Goal: Find specific page/section: Find specific page/section

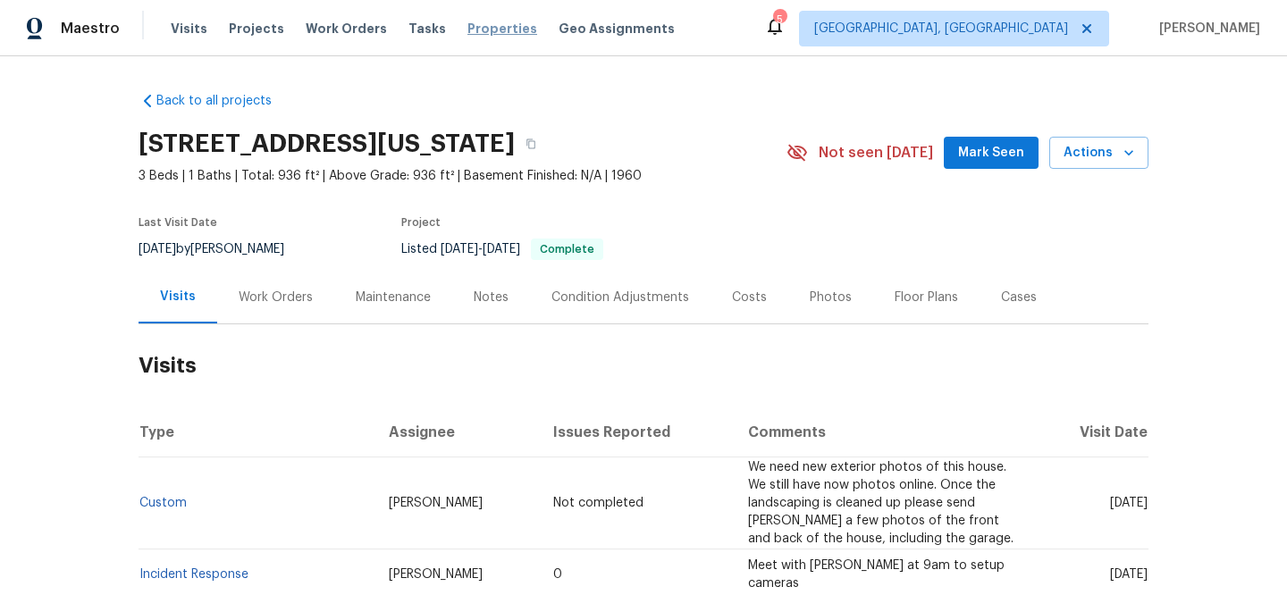
scroll to position [89, 0]
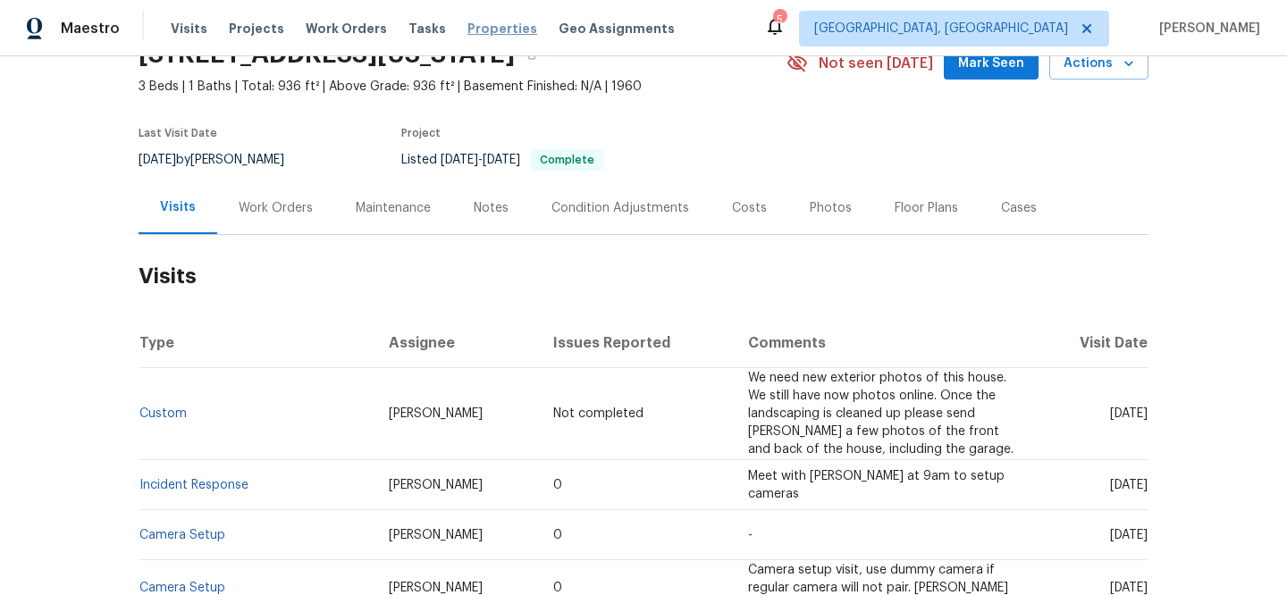
click at [467, 27] on span "Properties" at bounding box center [502, 29] width 70 height 18
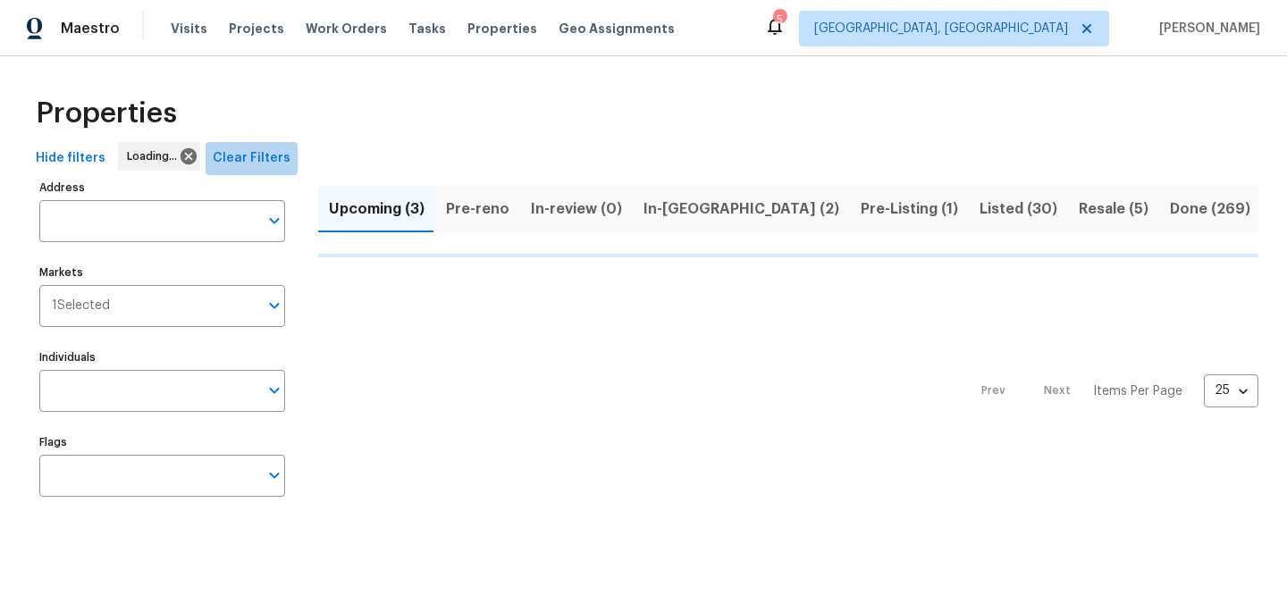
click at [264, 151] on span "Clear Filters" at bounding box center [252, 158] width 78 height 22
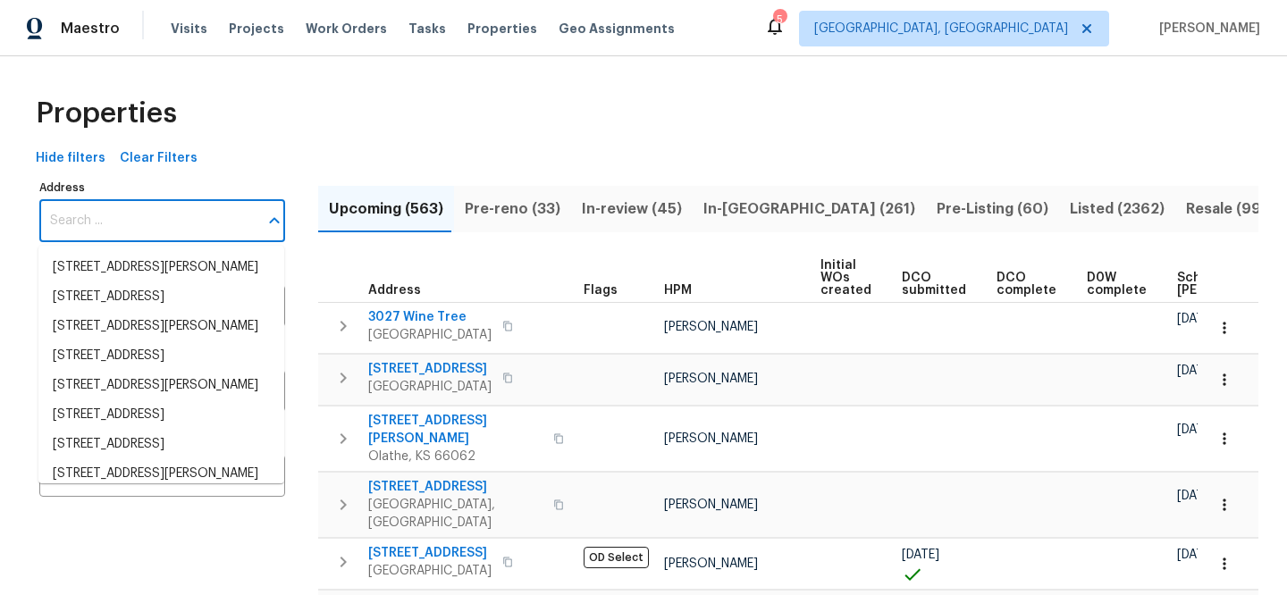
click at [232, 216] on input "Address" at bounding box center [148, 221] width 219 height 42
paste input "2575 Walden Lake Dr"
type input "2575 Walden Lake Dr"
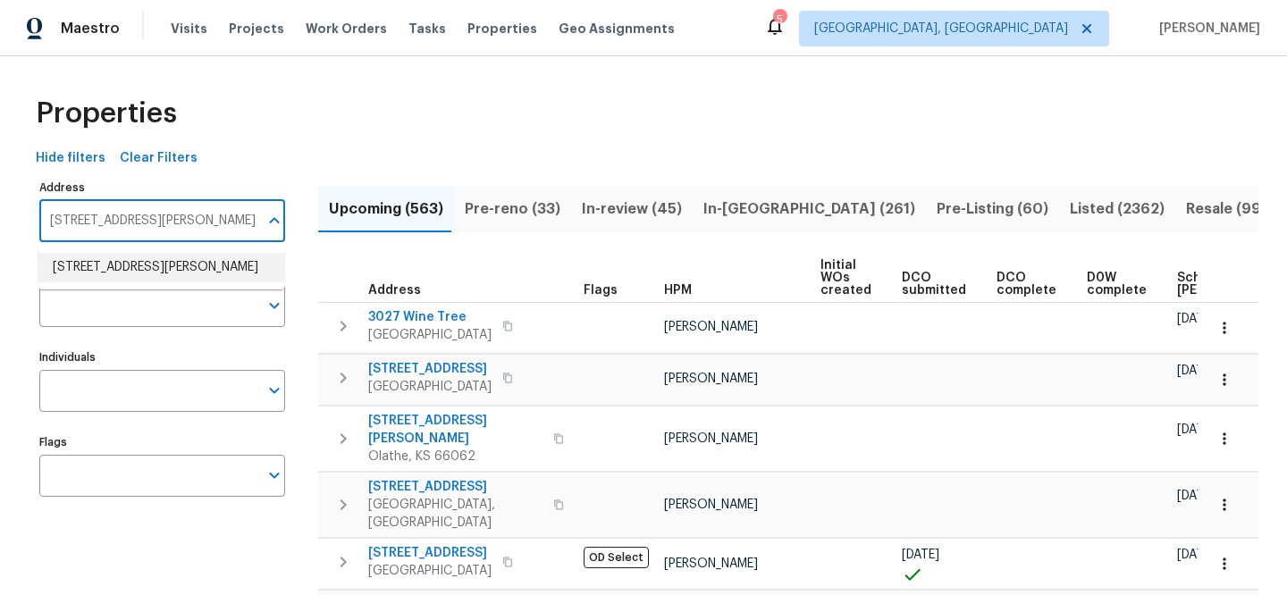
click at [214, 267] on li "2575 Walden Lake Dr Decatur GA 30035" at bounding box center [161, 267] width 246 height 29
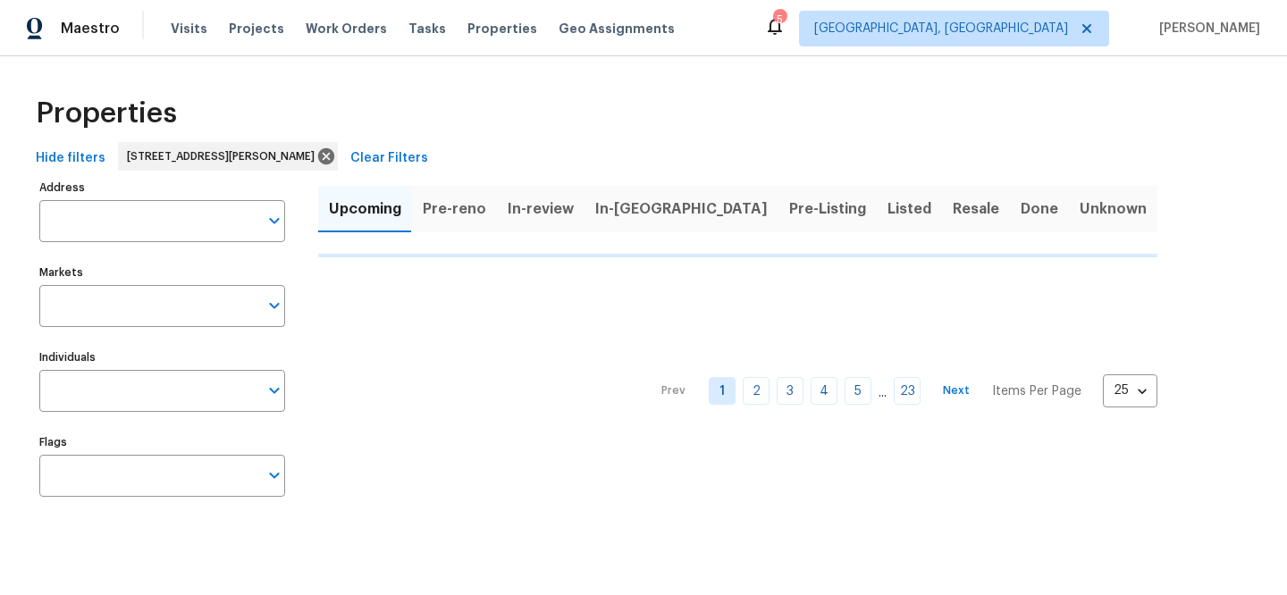
type input "2575 Walden Lake Dr Decatur GA 30035"
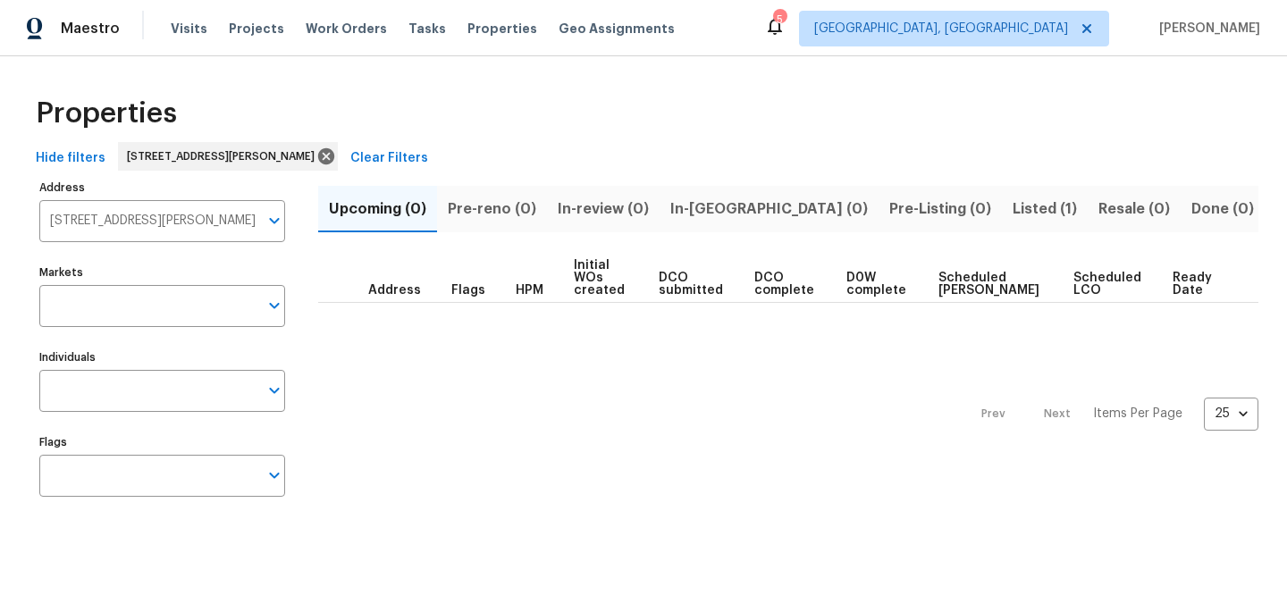
click at [1013, 203] on span "Listed (1)" at bounding box center [1045, 209] width 64 height 25
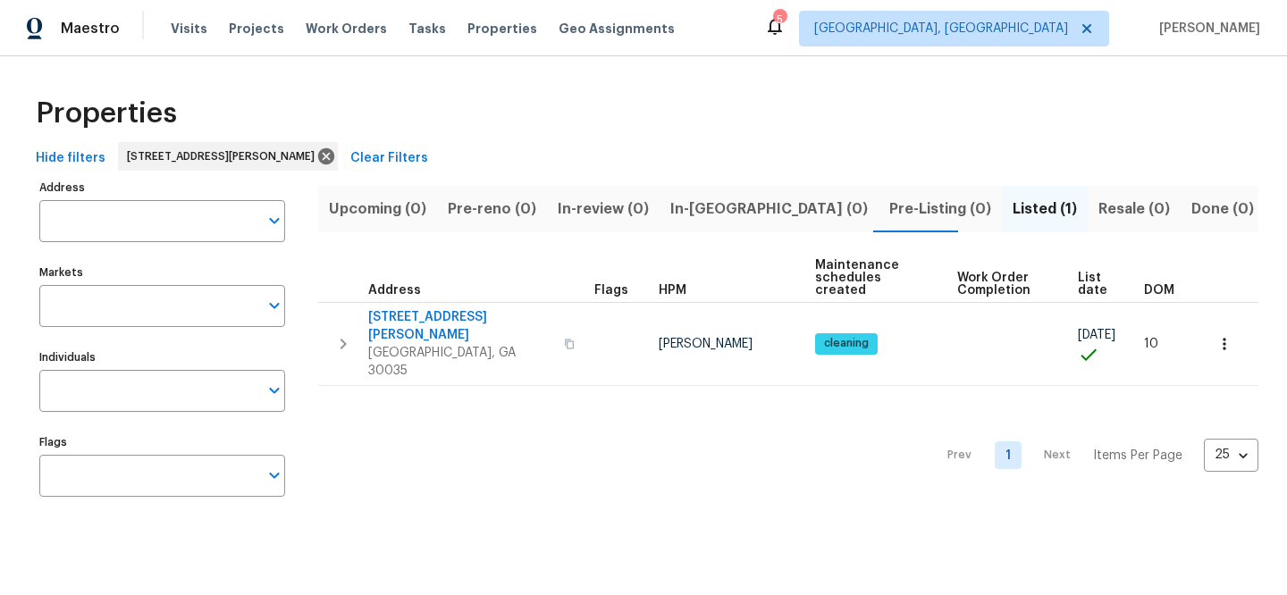
type input "2575 Walden Lake Dr Decatur GA 30035"
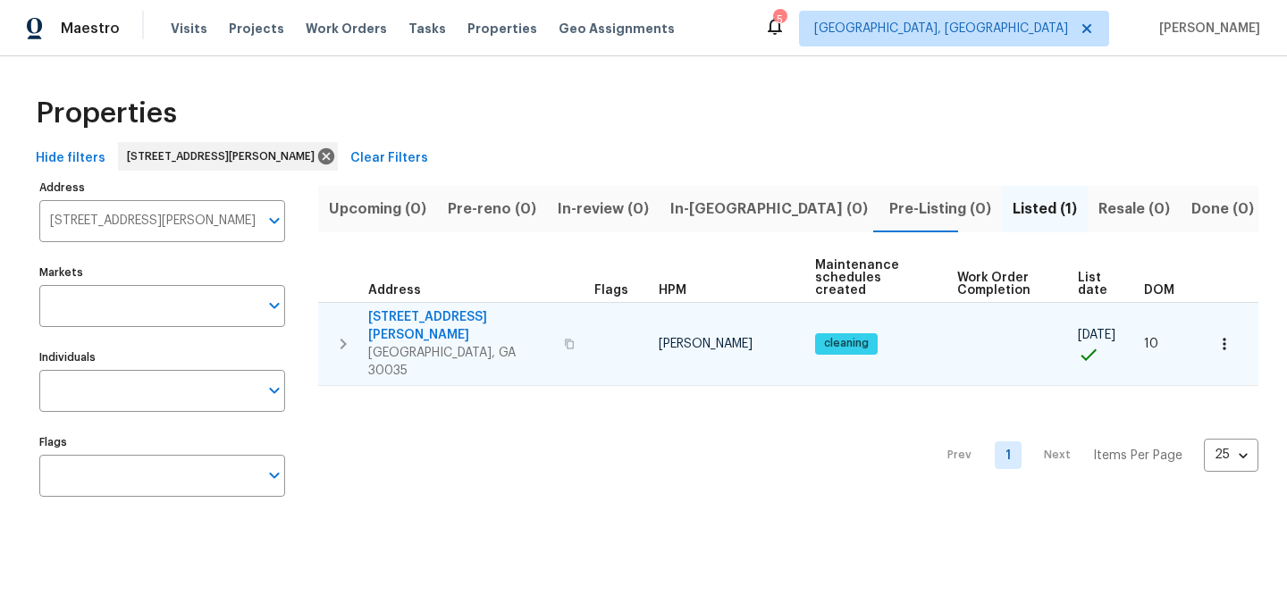
click at [461, 315] on span "2575 Walden Lake Dr" at bounding box center [460, 326] width 185 height 36
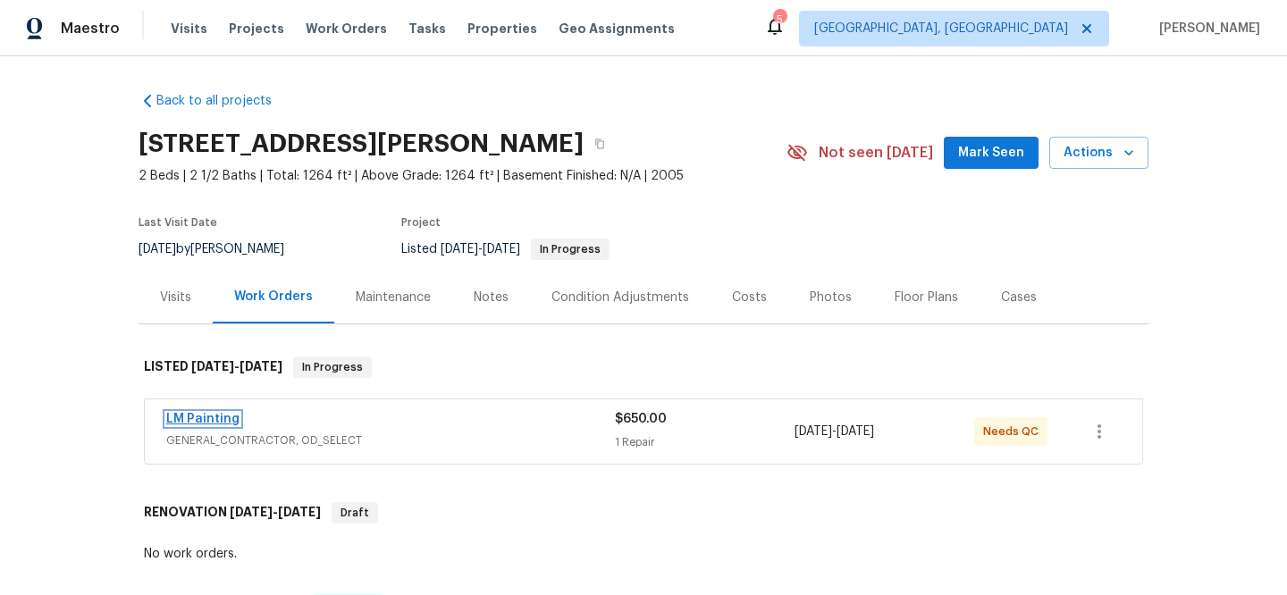
click at [219, 423] on link "LM Painting" at bounding box center [202, 419] width 73 height 13
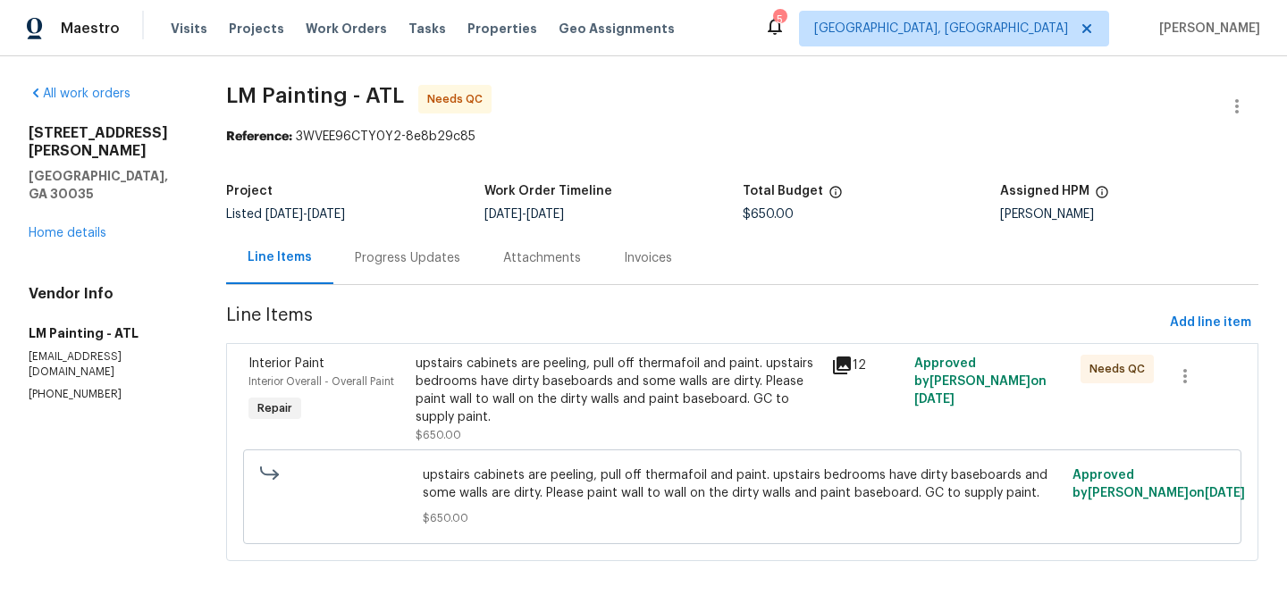
click at [851, 360] on icon at bounding box center [842, 366] width 18 height 18
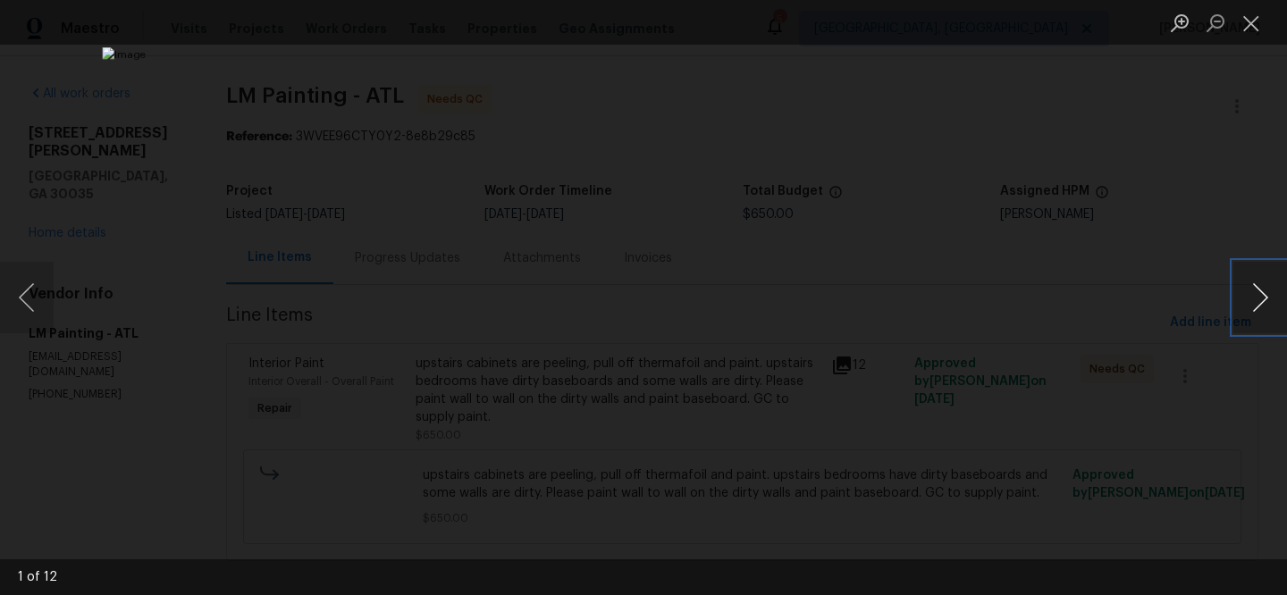
click at [1252, 298] on button "Next image" at bounding box center [1260, 297] width 54 height 71
click at [1251, 297] on button "Next image" at bounding box center [1260, 297] width 54 height 71
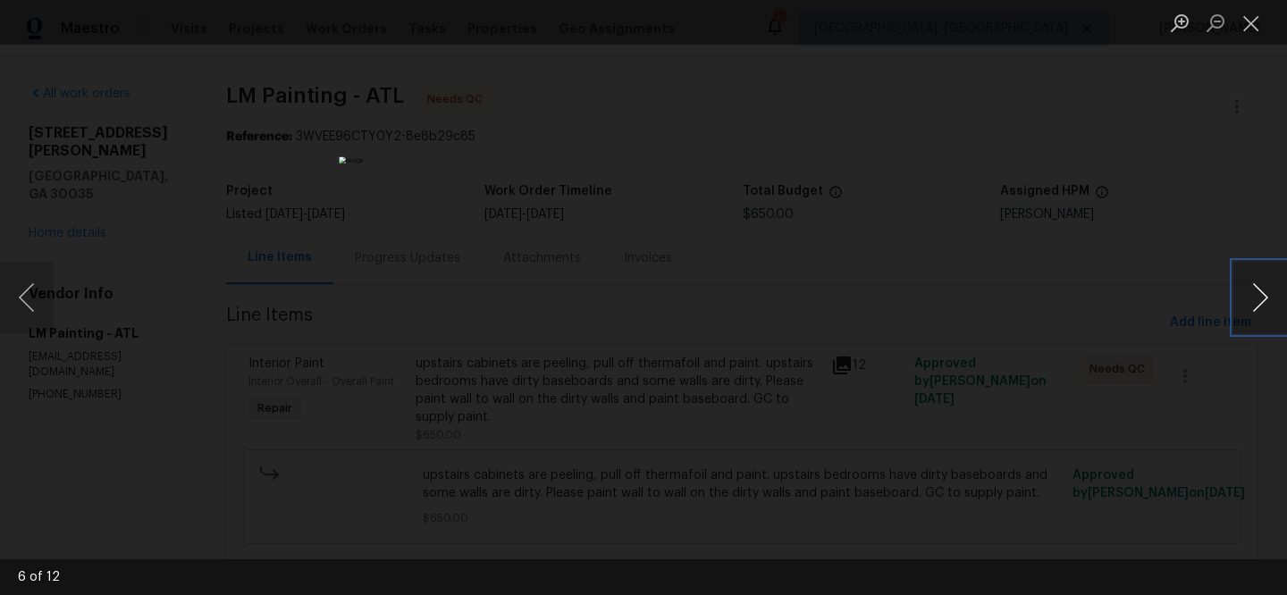
click at [1251, 297] on button "Next image" at bounding box center [1260, 297] width 54 height 71
click at [1241, 20] on button "Close lightbox" at bounding box center [1251, 22] width 36 height 31
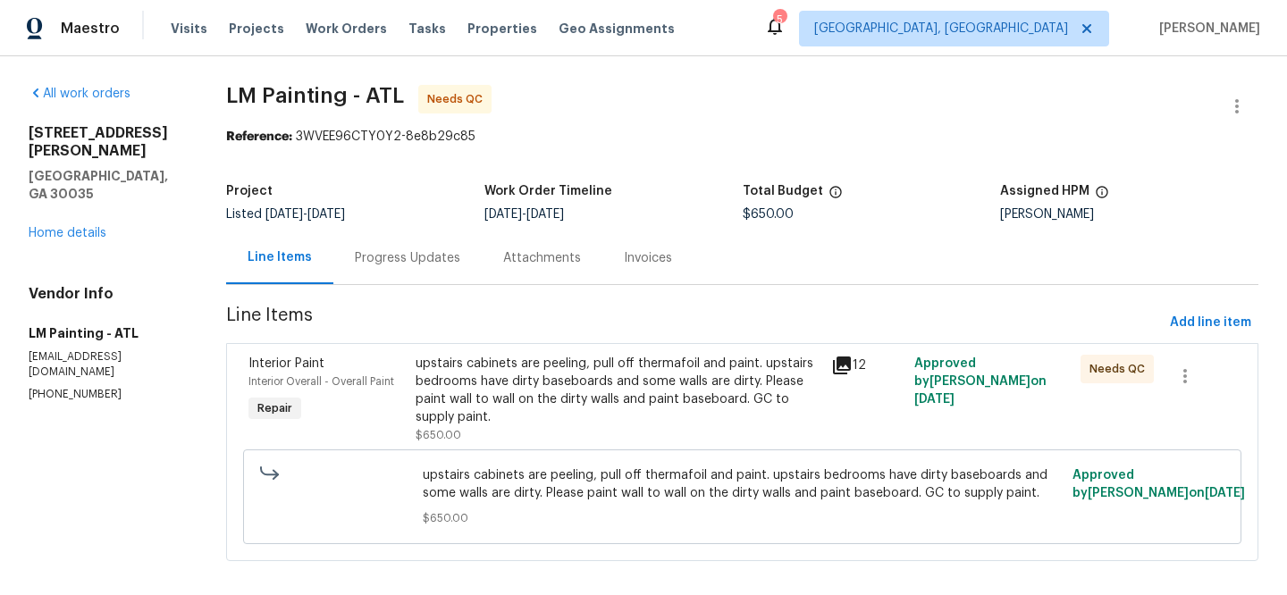
click at [457, 40] on div "Visits Projects Work Orders Tasks Properties Geo Assignments" at bounding box center [434, 29] width 526 height 36
click at [467, 27] on span "Properties" at bounding box center [502, 29] width 70 height 18
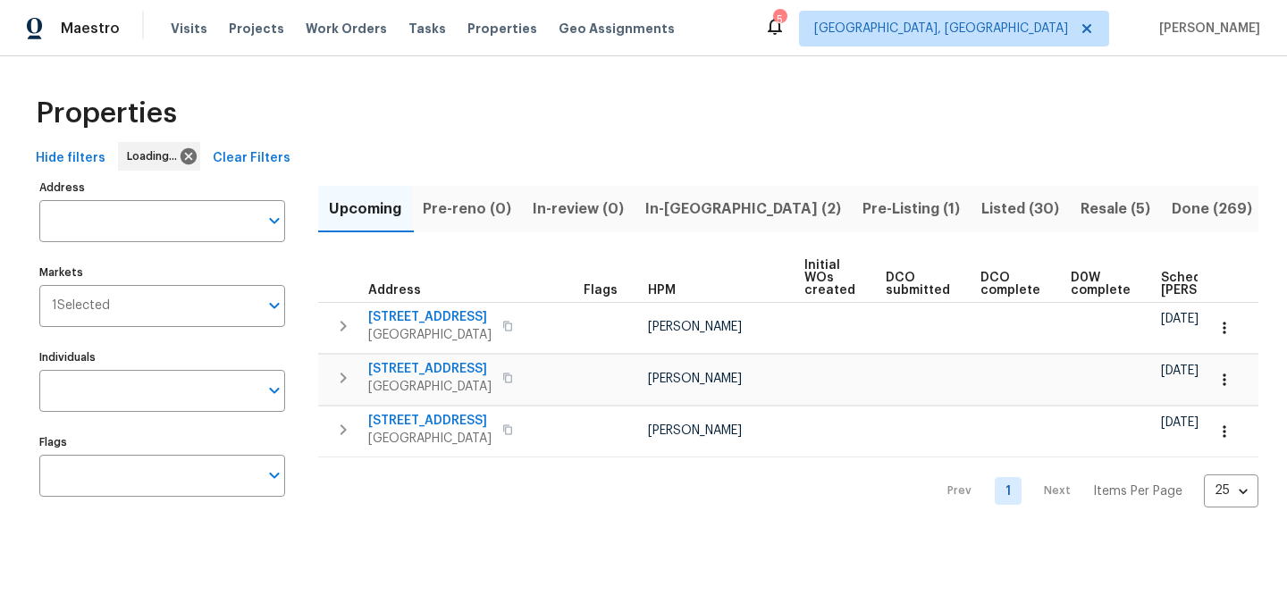
click at [229, 149] on span "Clear Filters" at bounding box center [252, 158] width 78 height 22
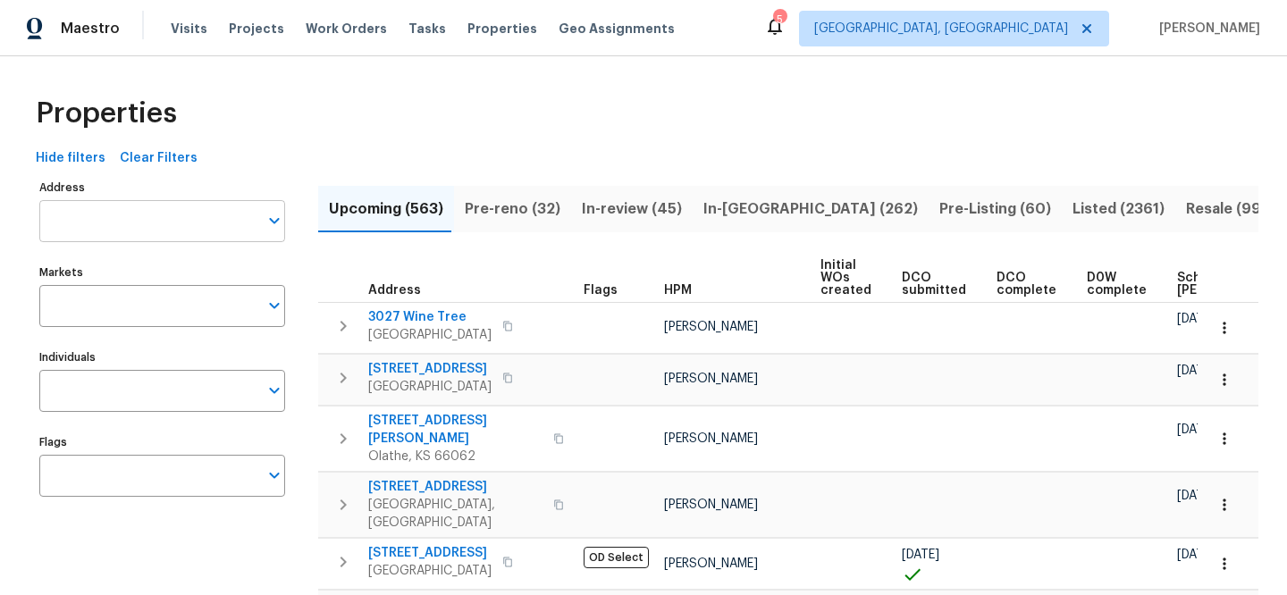
click at [197, 214] on input "Address" at bounding box center [148, 221] width 219 height 42
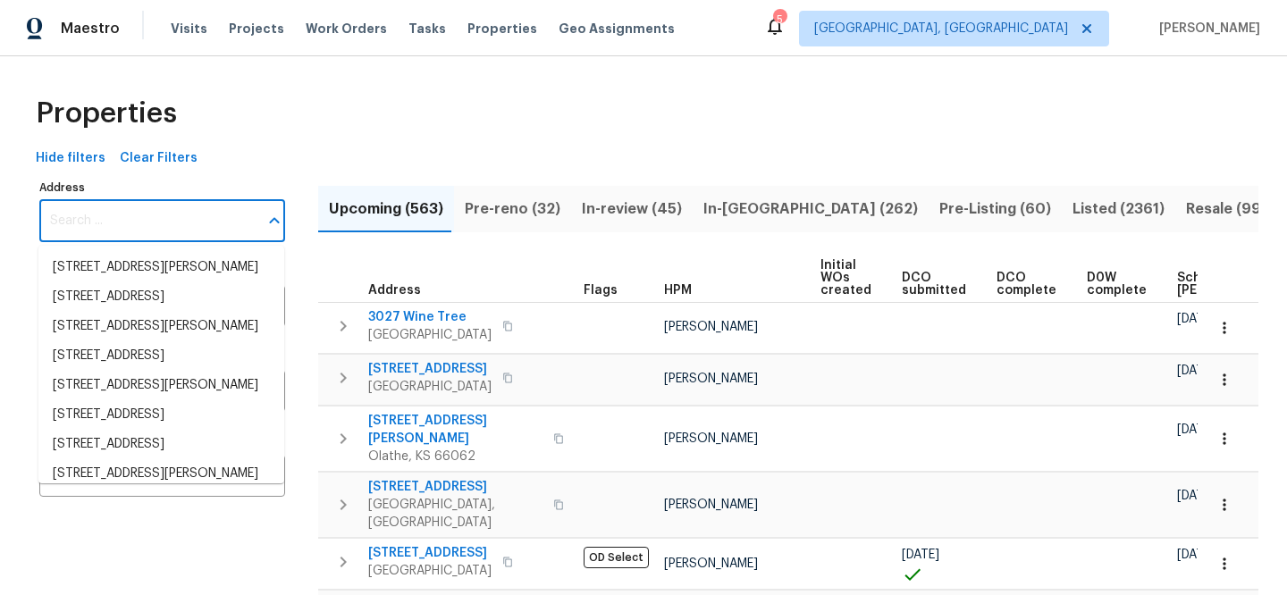
paste input "[STREET_ADDRESS]"
type input "[STREET_ADDRESS]"
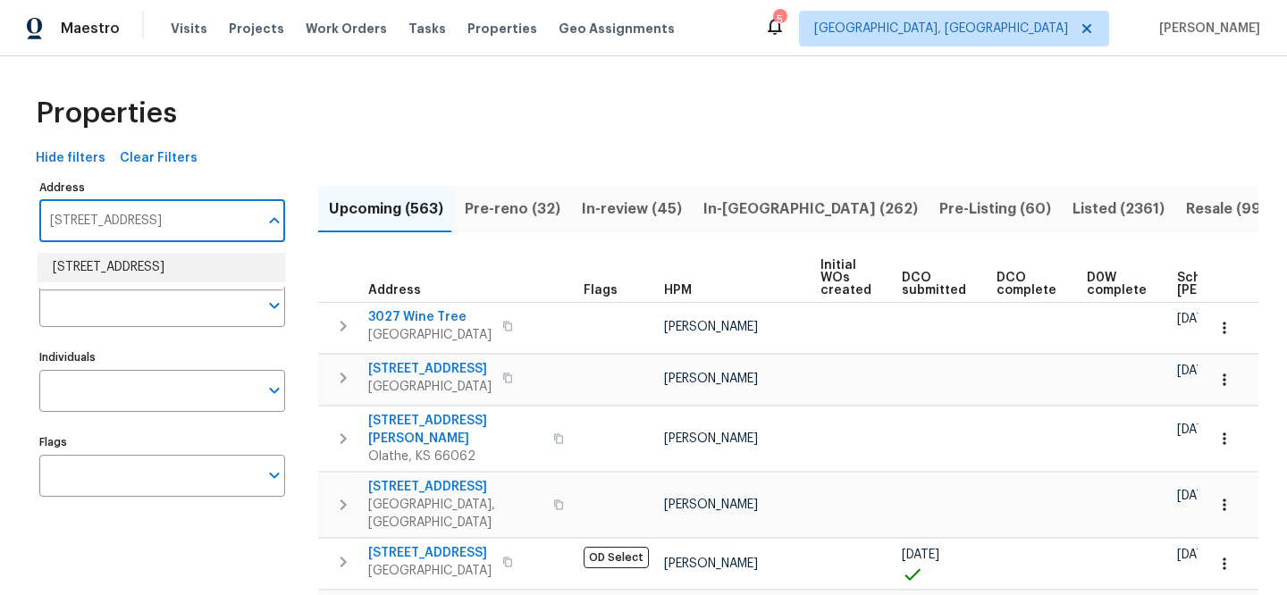
click at [189, 267] on li "8803 Sweetwater Pl Waxhaw NC 28173" at bounding box center [161, 267] width 246 height 29
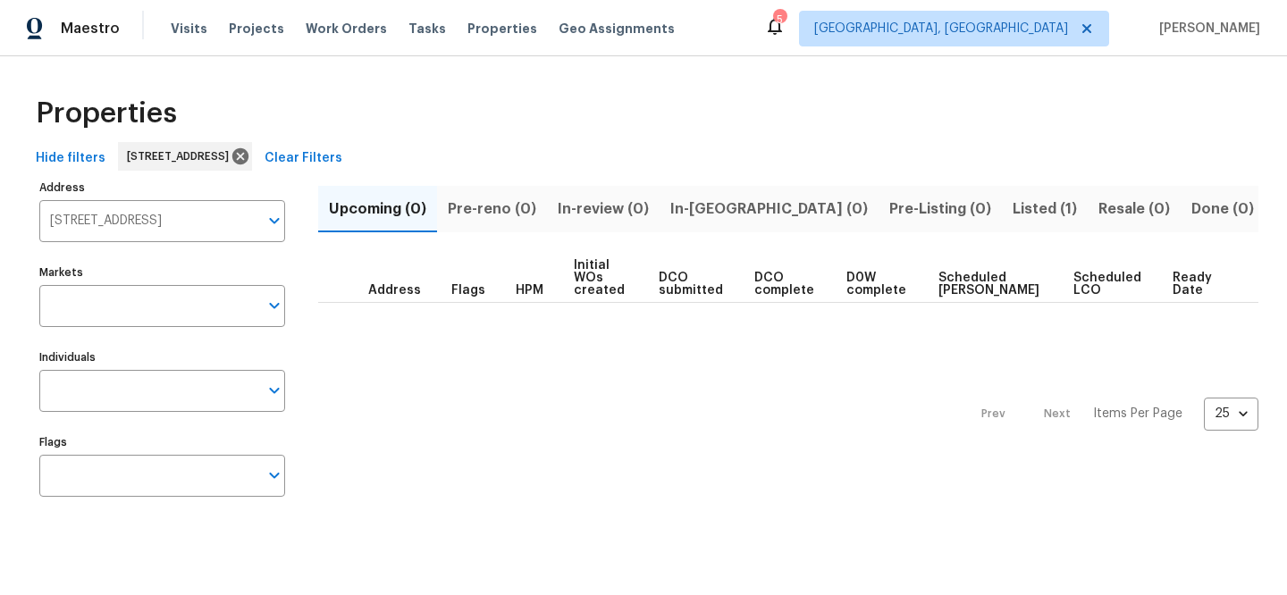
click at [1002, 205] on button "Listed (1)" at bounding box center [1045, 209] width 86 height 46
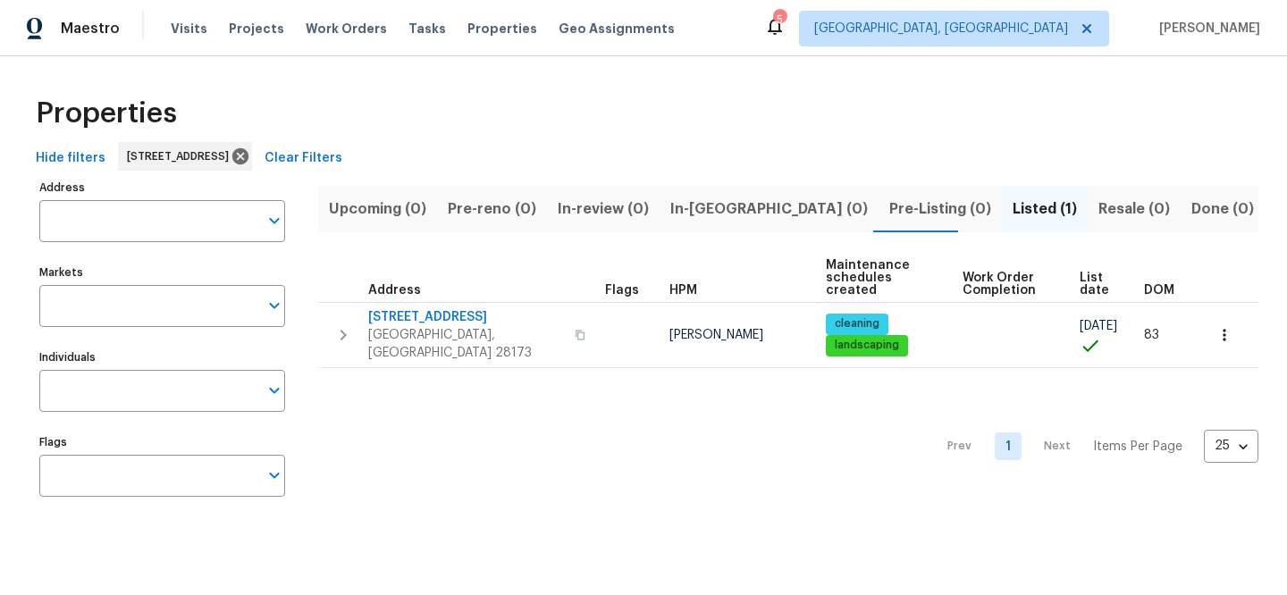
type input "8803 Sweetwater Pl Waxhaw NC 28173"
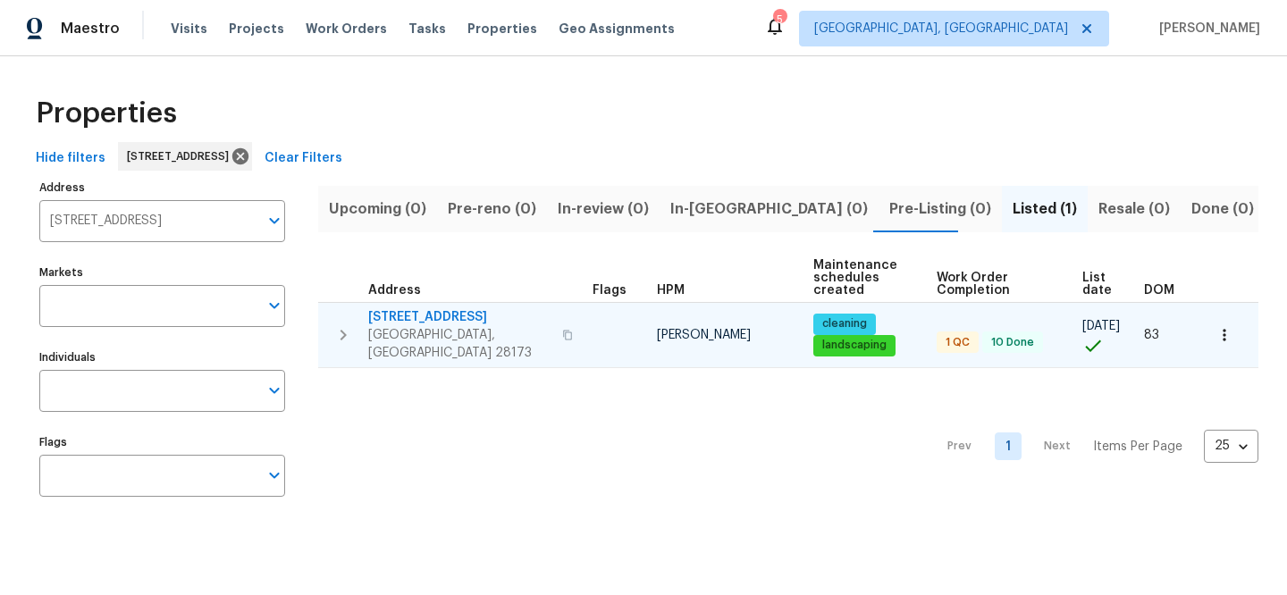
click at [440, 313] on span "[STREET_ADDRESS]" at bounding box center [459, 317] width 183 height 18
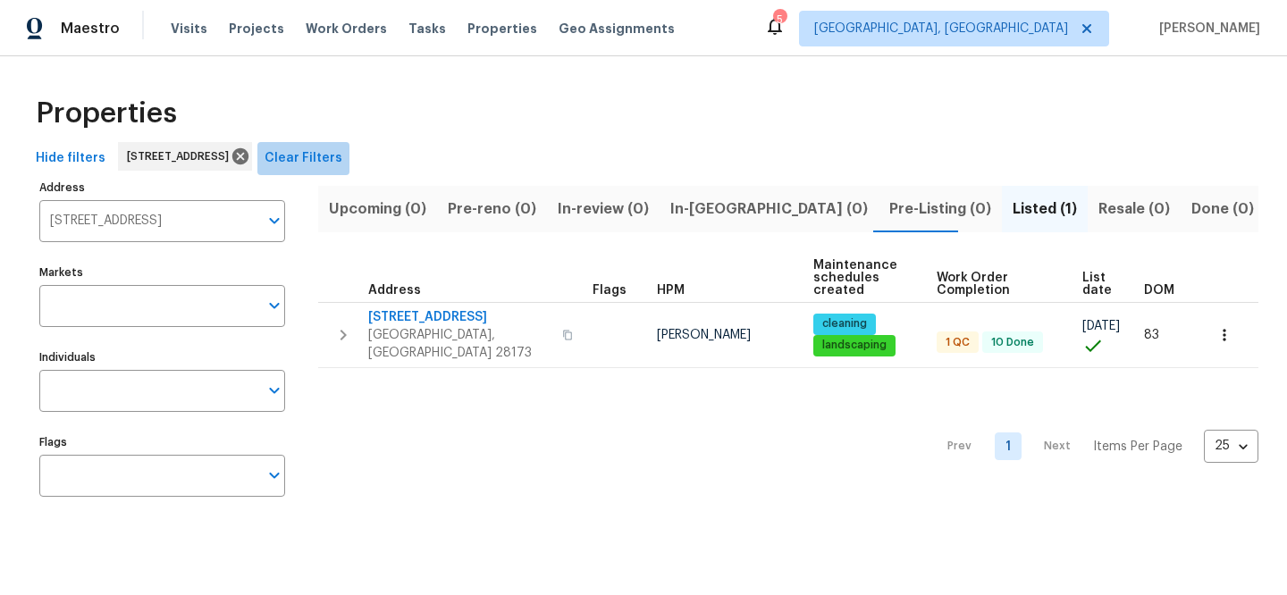
click at [342, 153] on span "Clear Filters" at bounding box center [304, 158] width 78 height 22
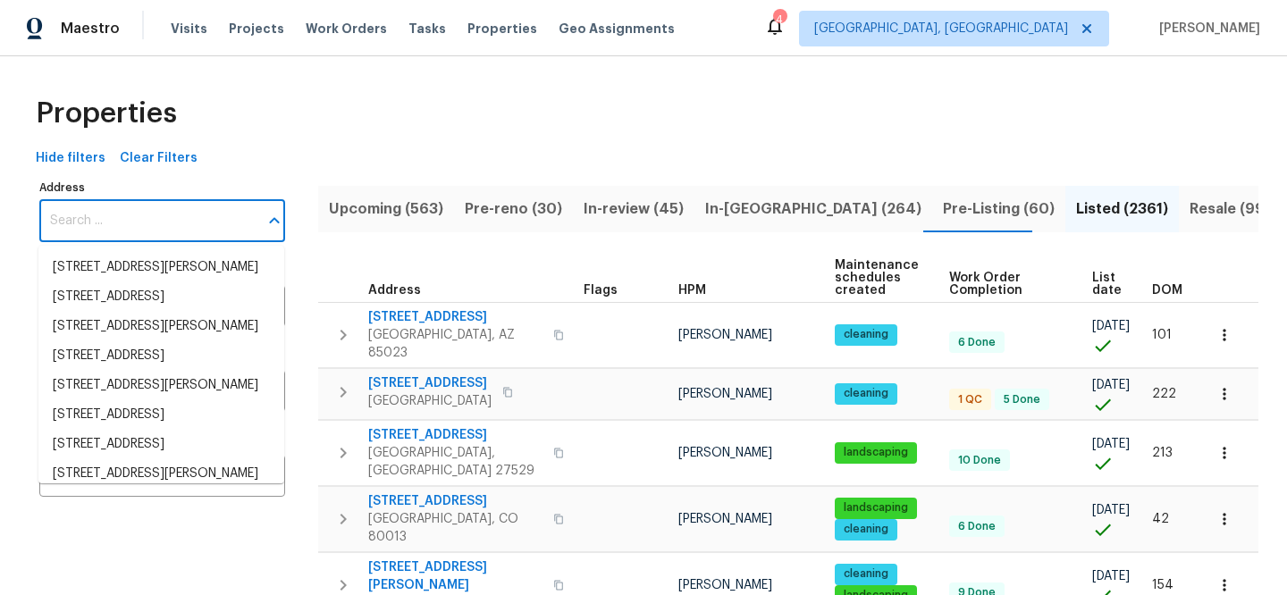
click at [164, 214] on input "Address" at bounding box center [148, 221] width 219 height 42
paste input "1376 Cornwall Rd"
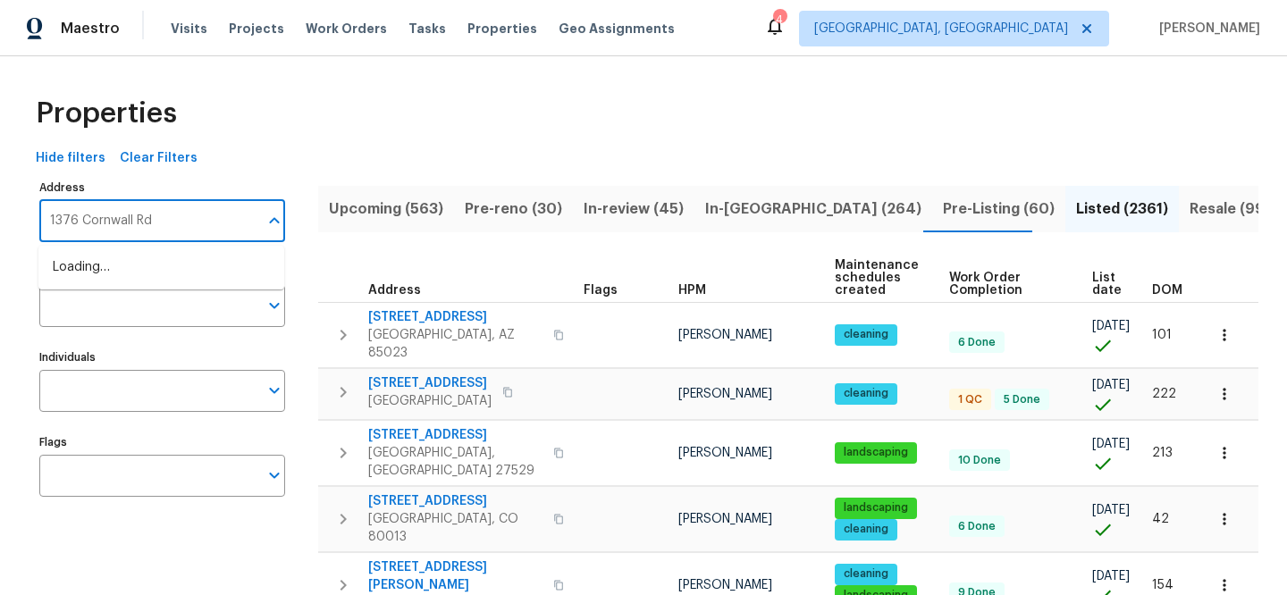
type input "1376 Cornwall Rd"
click at [211, 270] on li "1376 Cornwall Rd Decatur GA 30032" at bounding box center [161, 267] width 246 height 29
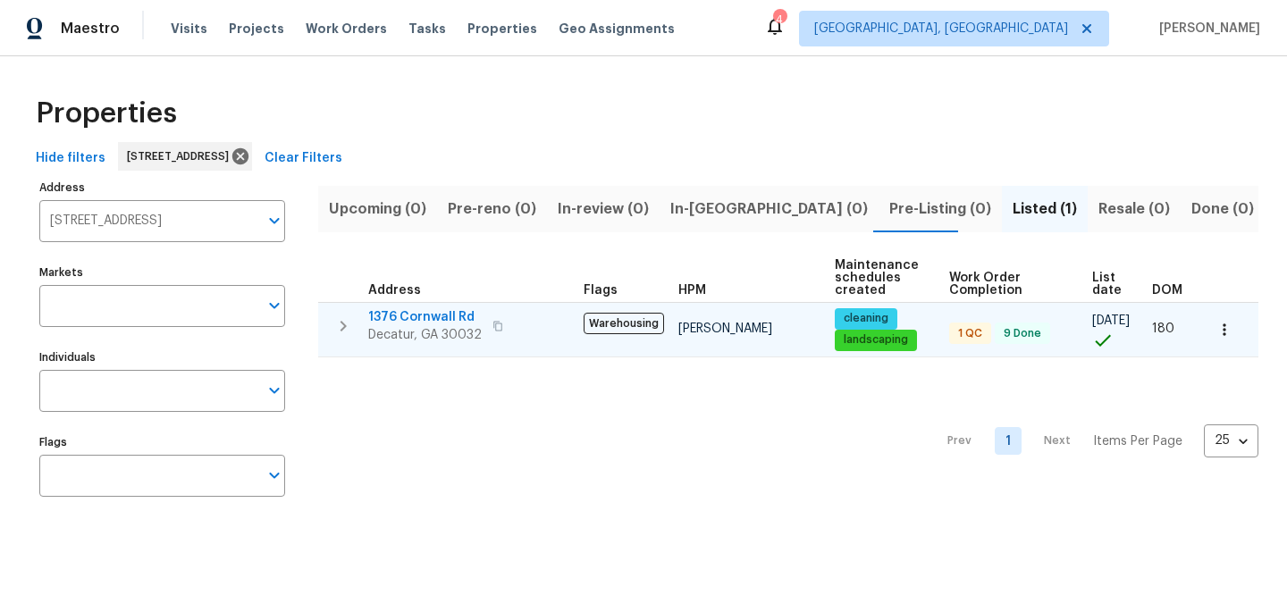
click at [466, 315] on span "1376 Cornwall Rd" at bounding box center [425, 317] width 114 height 18
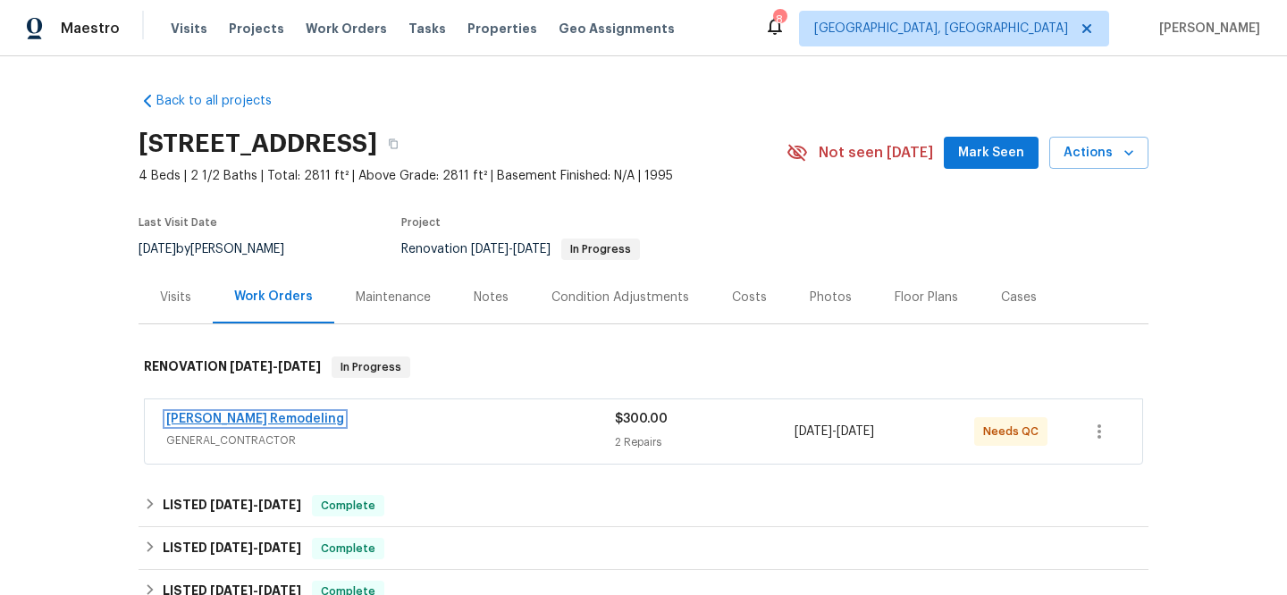
click at [214, 415] on link "[PERSON_NAME] Remodeling" at bounding box center [255, 419] width 178 height 13
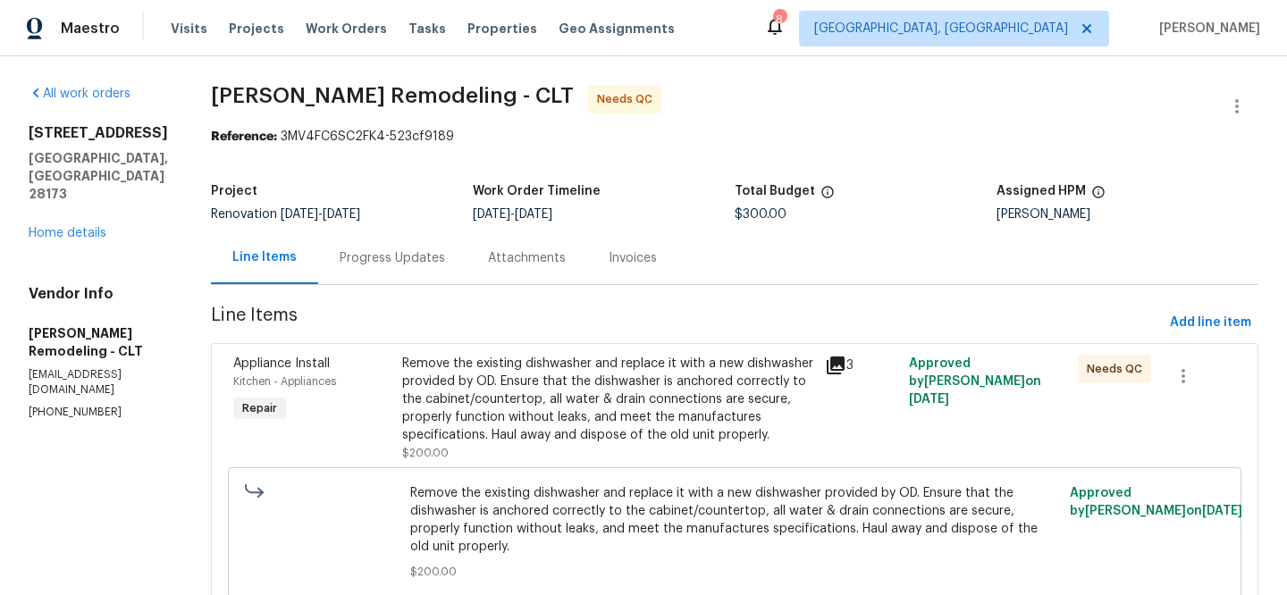
click at [826, 368] on icon at bounding box center [835, 365] width 21 height 21
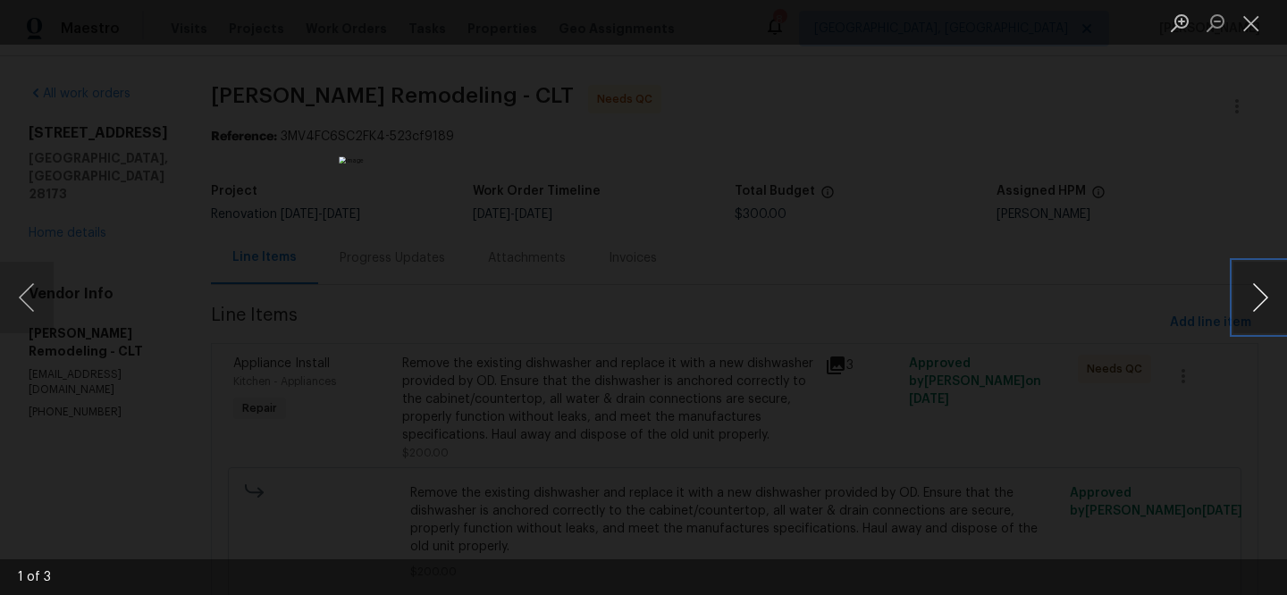
click at [1248, 286] on button "Next image" at bounding box center [1260, 297] width 54 height 71
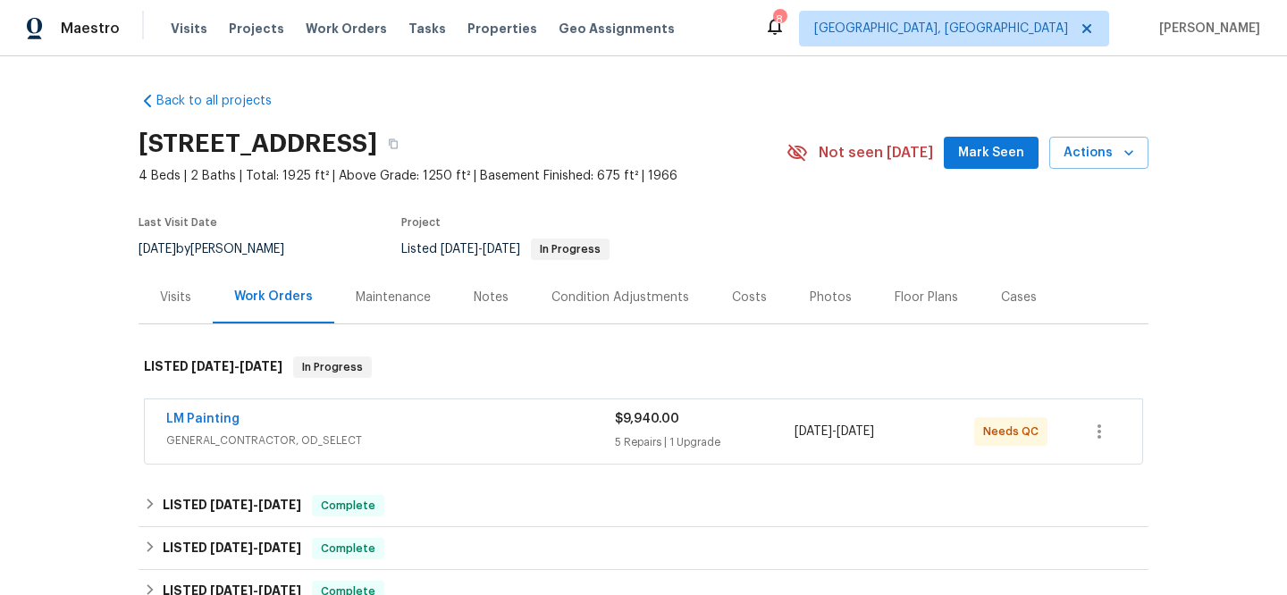
click at [162, 305] on div "Visits" at bounding box center [175, 298] width 31 height 18
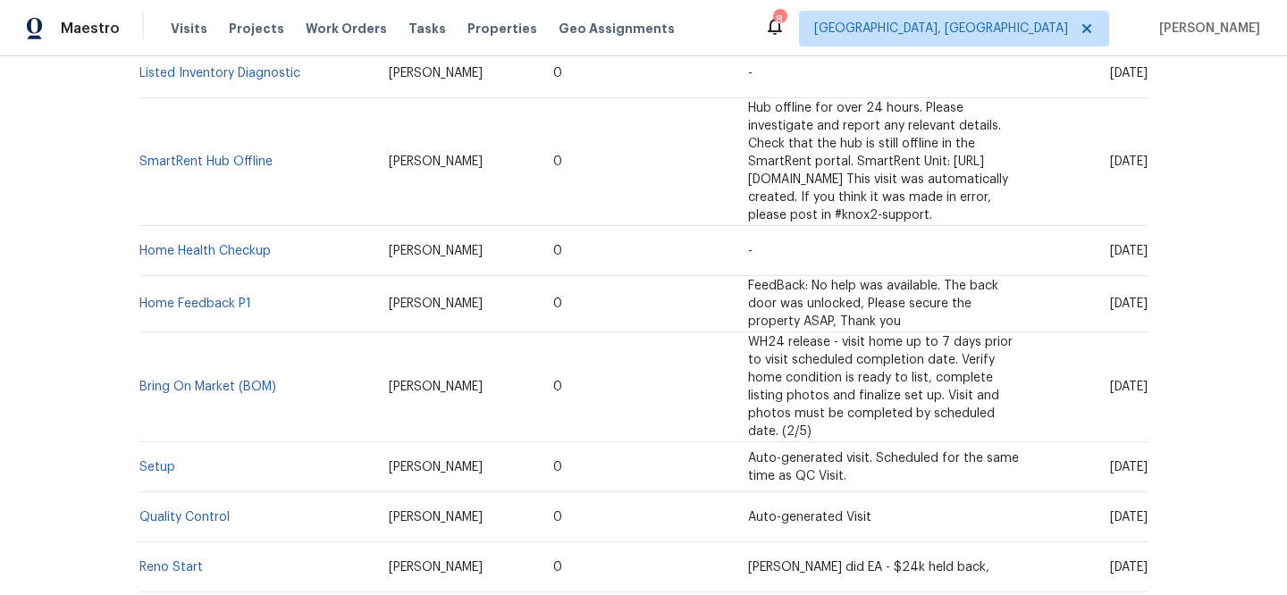
scroll to position [1372, 0]
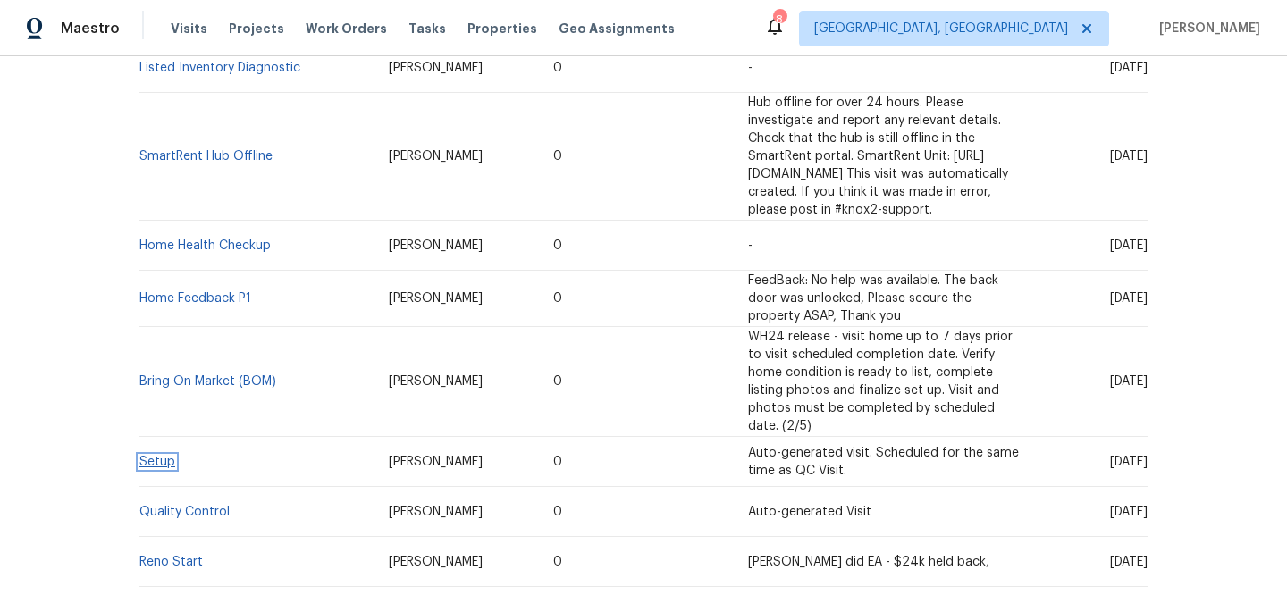
click at [156, 456] on link "Setup" at bounding box center [157, 462] width 36 height 13
